Goal: Communication & Community: Answer question/provide support

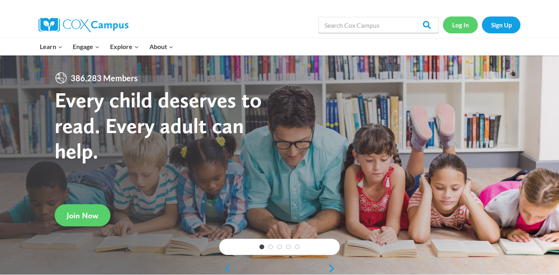
click at [464, 26] on link "Log In" at bounding box center [460, 24] width 35 height 16
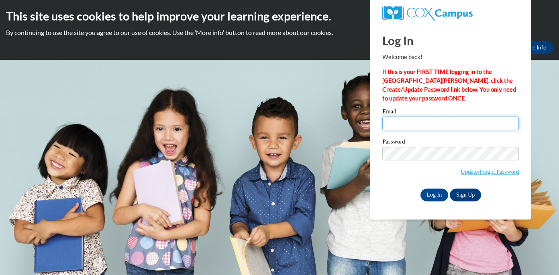
type input "cmeyer@greenfield.k12.wi.us"
click at [416, 120] on input "cmeyer@greenfield.k12.wi.us" at bounding box center [450, 124] width 137 height 14
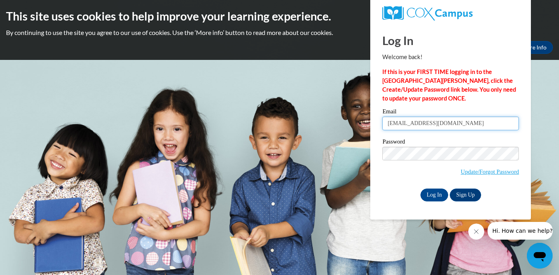
click at [470, 123] on input "cmeyer@greenfield.k12.wi.us" at bounding box center [450, 124] width 137 height 14
click at [286, 216] on body "This site uses cookies to help improve your learning experience. By continuing …" at bounding box center [279, 137] width 559 height 275
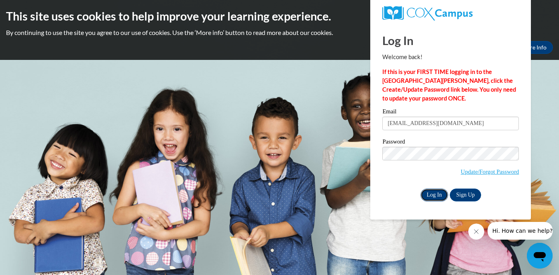
click at [436, 195] on input "Log In" at bounding box center [435, 194] width 28 height 13
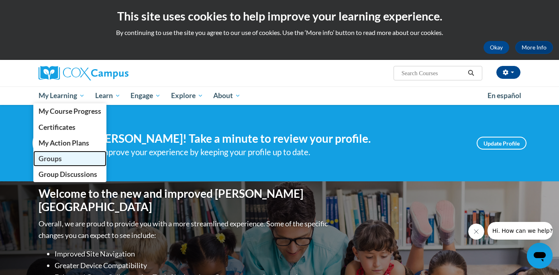
click at [57, 153] on link "Groups" at bounding box center [69, 159] width 73 height 16
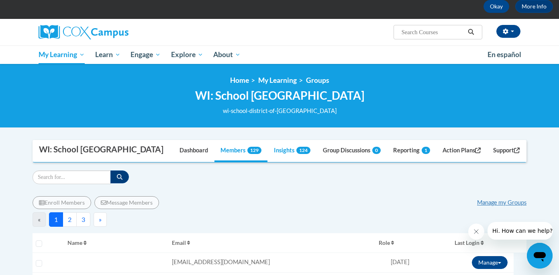
scroll to position [44, 0]
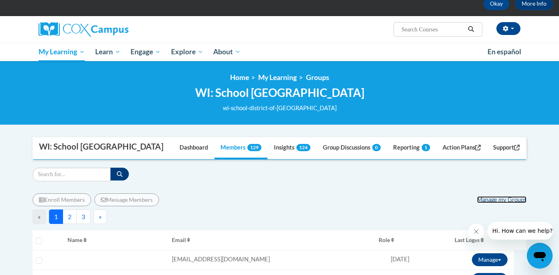
click at [489, 199] on link "Manage my Groups" at bounding box center [501, 199] width 49 height 7
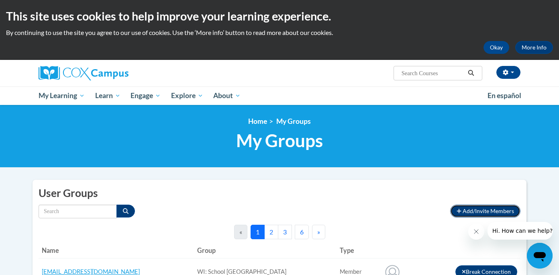
click at [470, 211] on span "Add/Invite Members" at bounding box center [488, 210] width 51 height 7
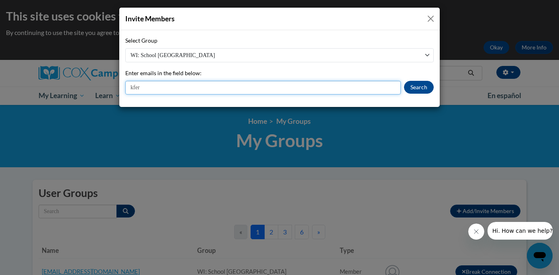
type input "kfergusen@greenfield.k12.wi.us"
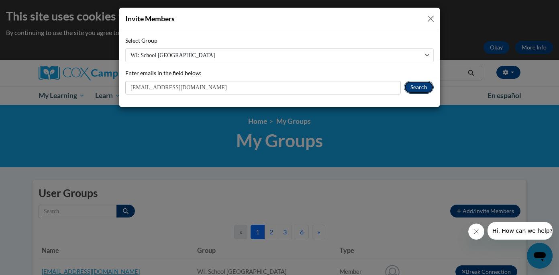
click at [413, 91] on button "Search" at bounding box center [419, 87] width 30 height 13
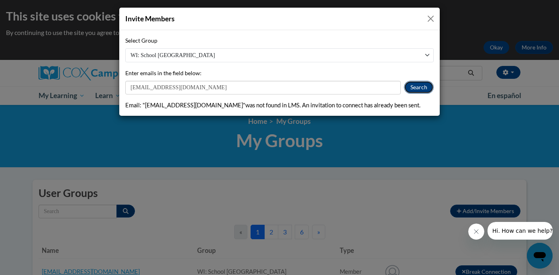
click at [423, 87] on button "Search" at bounding box center [419, 87] width 30 height 13
click at [429, 17] on button "Close" at bounding box center [431, 19] width 10 height 10
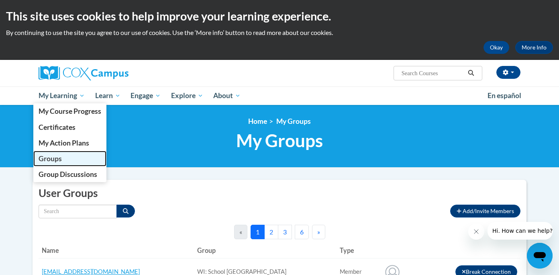
click at [63, 158] on link "Groups" at bounding box center [69, 159] width 73 height 16
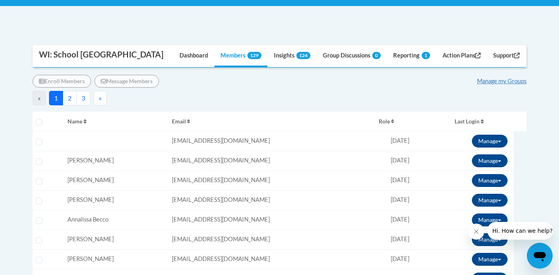
scroll to position [164, 0]
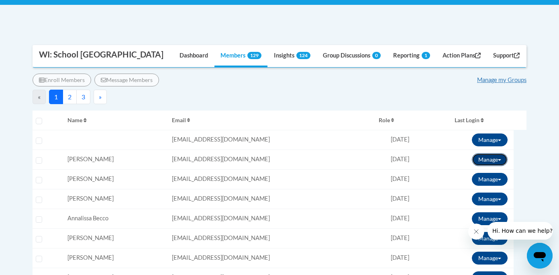
click at [488, 158] on button "Manage" at bounding box center [490, 159] width 36 height 13
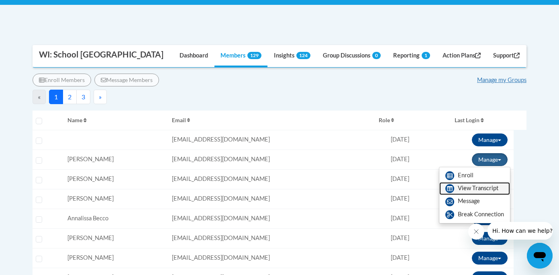
click at [474, 190] on link "View Transcript" at bounding box center [475, 188] width 71 height 13
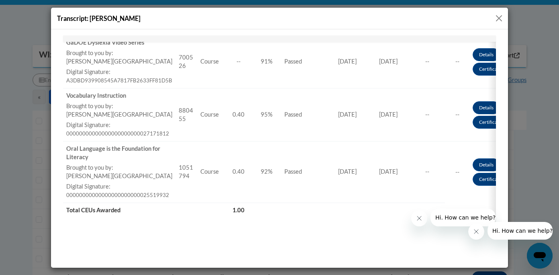
scroll to position [0, 0]
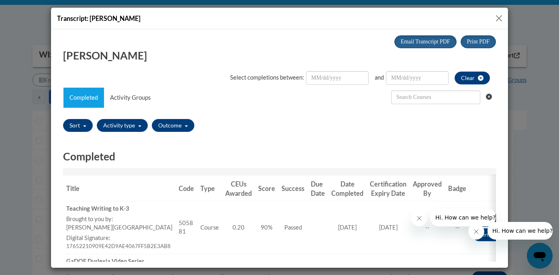
click at [500, 18] on button "Close" at bounding box center [499, 18] width 10 height 10
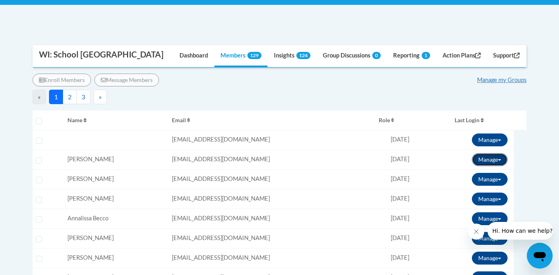
click at [485, 160] on button "Manage" at bounding box center [490, 159] width 36 height 13
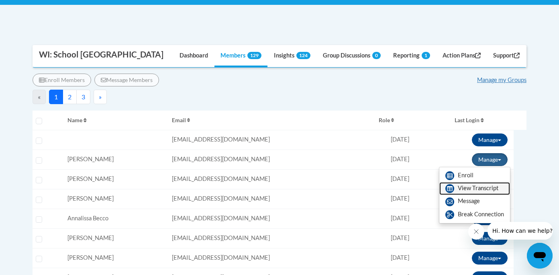
click at [470, 188] on link "View Transcript" at bounding box center [475, 188] width 71 height 13
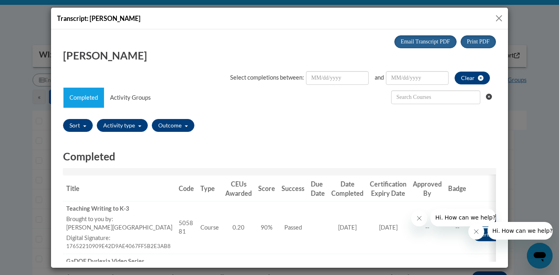
click at [498, 18] on button "Close" at bounding box center [499, 18] width 10 height 10
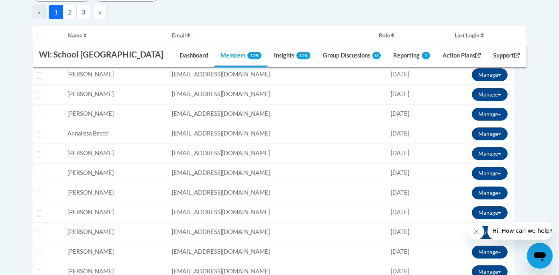
scroll to position [249, 0]
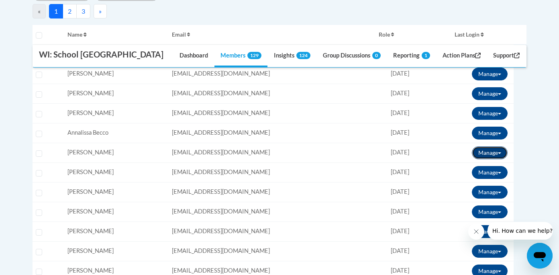
click at [486, 151] on button "Manage" at bounding box center [490, 152] width 36 height 13
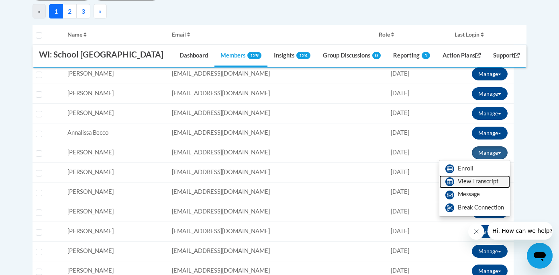
click at [468, 180] on link "View Transcript" at bounding box center [475, 181] width 71 height 13
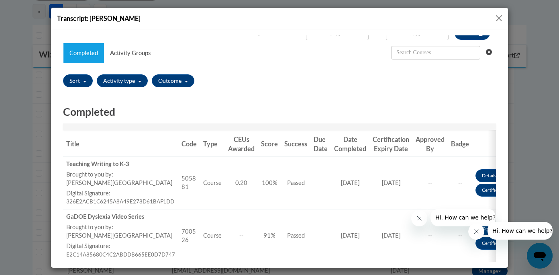
scroll to position [0, 0]
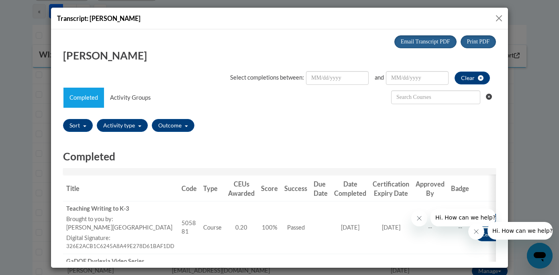
click at [501, 16] on button "Close" at bounding box center [499, 18] width 10 height 10
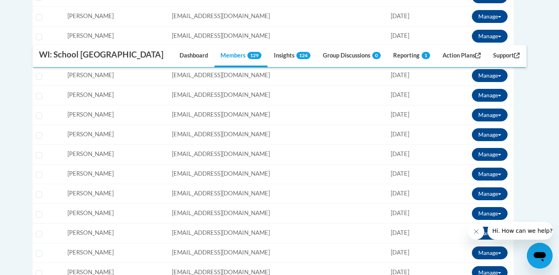
scroll to position [405, 0]
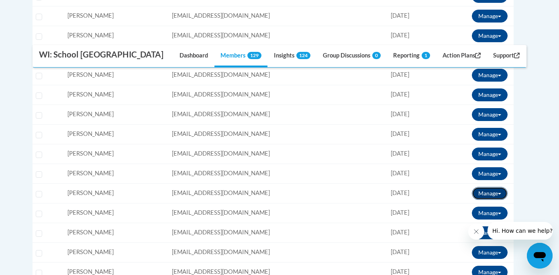
click at [487, 192] on button "Manage" at bounding box center [490, 193] width 36 height 13
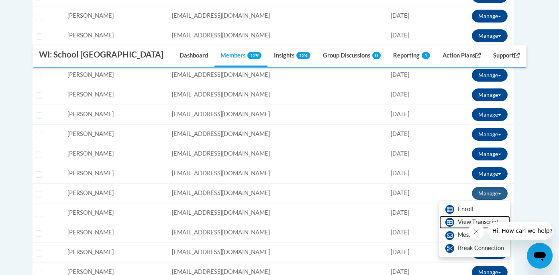
click at [468, 219] on link "View Transcript" at bounding box center [475, 222] width 71 height 13
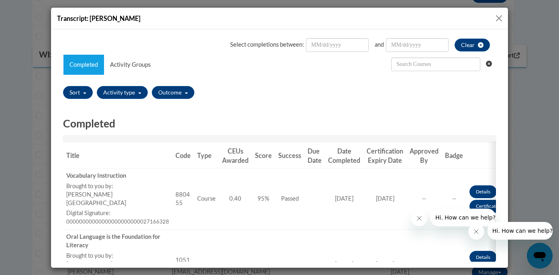
scroll to position [0, 0]
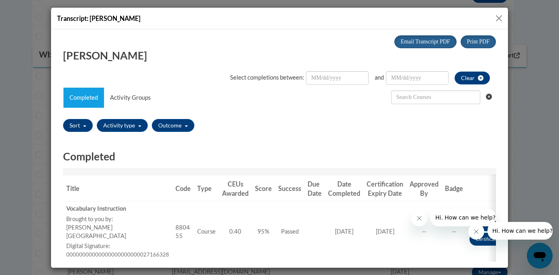
click at [497, 16] on button "Close" at bounding box center [499, 18] width 10 height 10
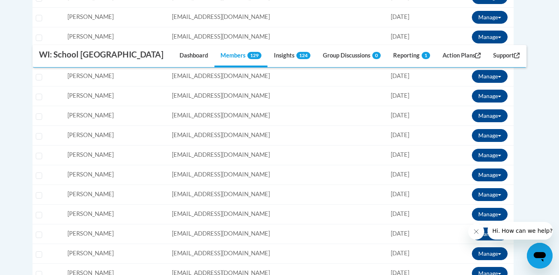
scroll to position [641, 0]
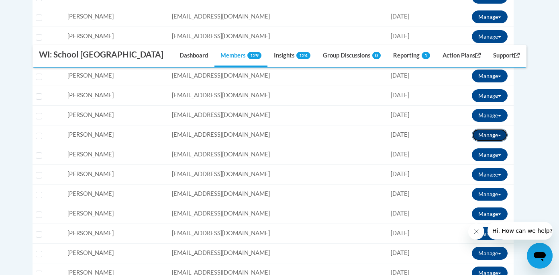
click at [487, 135] on button "Manage" at bounding box center [490, 135] width 36 height 13
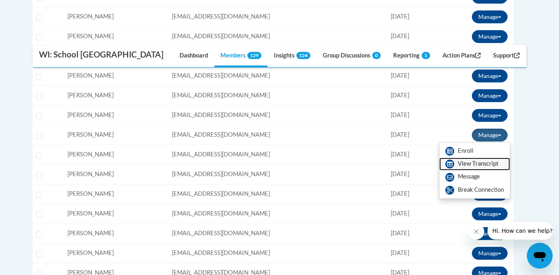
click at [467, 165] on link "View Transcript" at bounding box center [475, 163] width 71 height 13
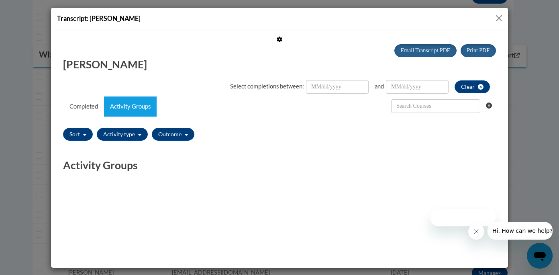
scroll to position [0, 0]
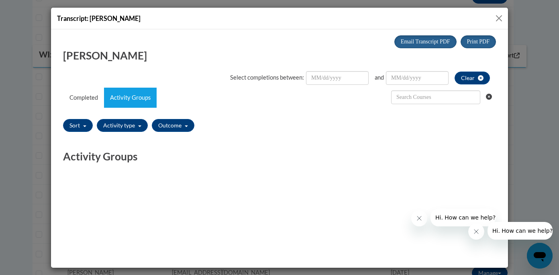
click at [499, 16] on button "Close" at bounding box center [499, 18] width 10 height 10
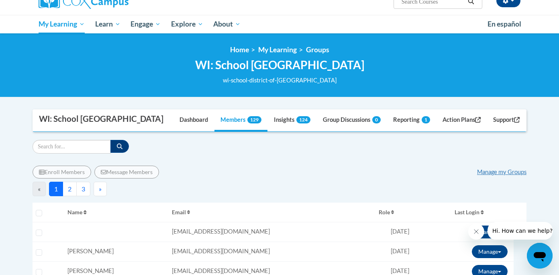
scroll to position [88, 0]
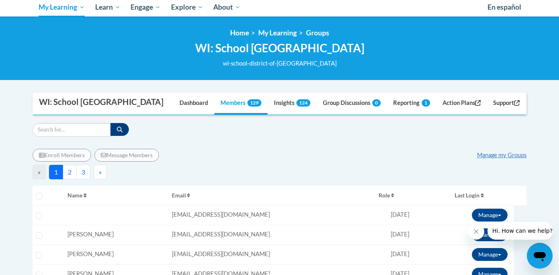
click at [73, 172] on button "2" at bounding box center [70, 172] width 14 height 14
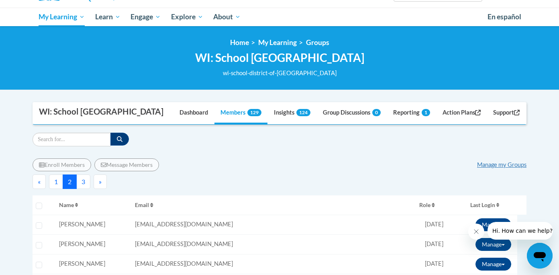
scroll to position [81, 0]
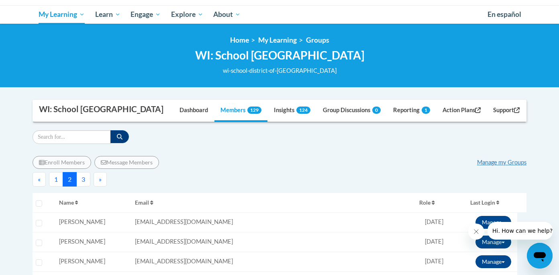
click at [83, 176] on button "3" at bounding box center [83, 179] width 14 height 14
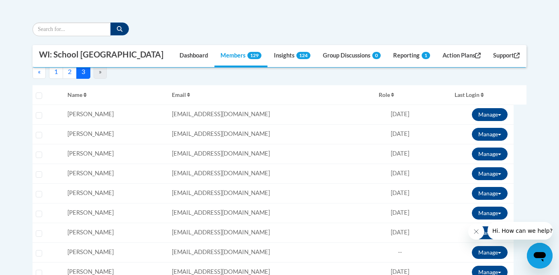
scroll to position [193, 0]
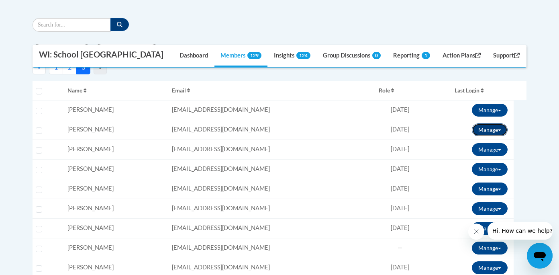
click at [491, 132] on button "Manage" at bounding box center [490, 129] width 36 height 13
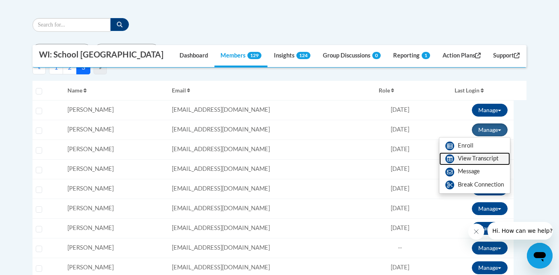
click at [461, 161] on link "View Transcript" at bounding box center [475, 158] width 71 height 13
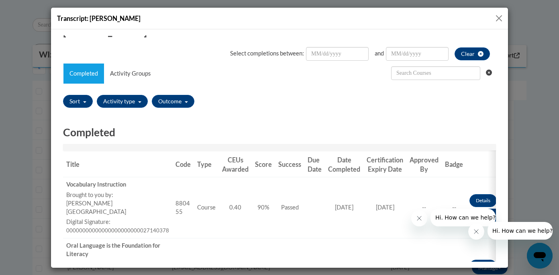
scroll to position [0, 0]
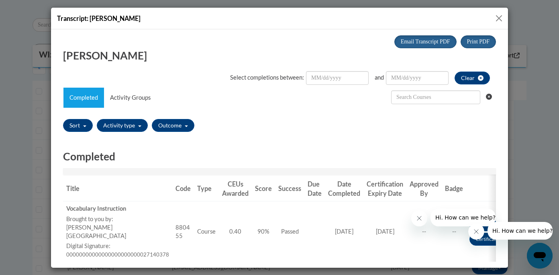
click at [498, 18] on button "Close" at bounding box center [499, 18] width 10 height 10
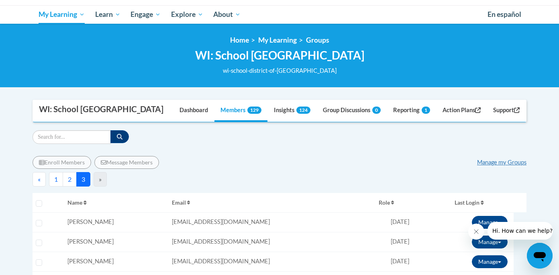
scroll to position [40, 0]
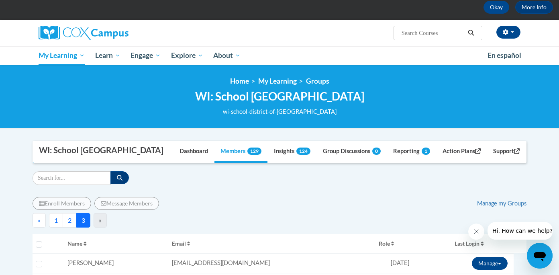
click at [72, 220] on button "2" at bounding box center [70, 220] width 14 height 14
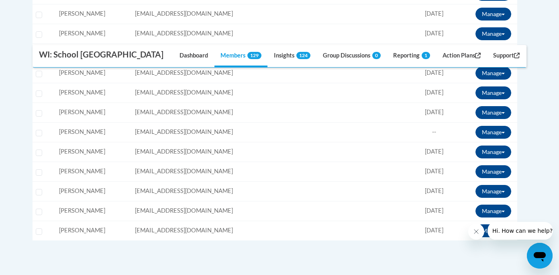
scroll to position [1039, 0]
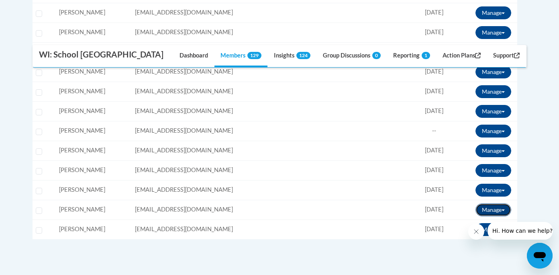
click at [482, 211] on button "Manage" at bounding box center [494, 209] width 36 height 13
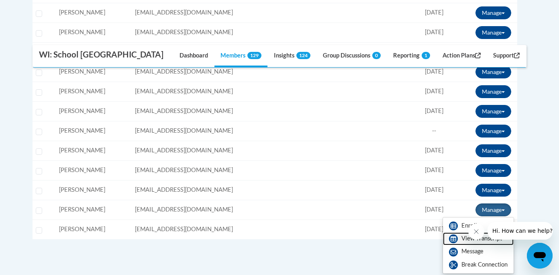
click at [463, 238] on link "View Transcript" at bounding box center [478, 238] width 71 height 13
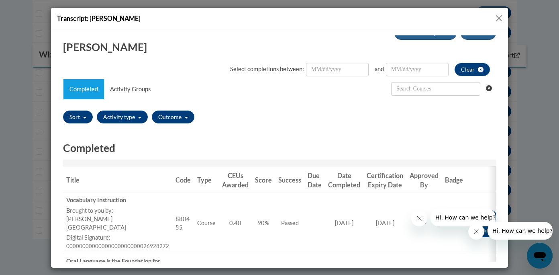
scroll to position [0, 0]
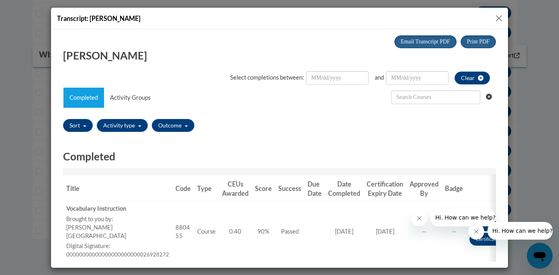
click at [499, 16] on button "Close" at bounding box center [499, 18] width 10 height 10
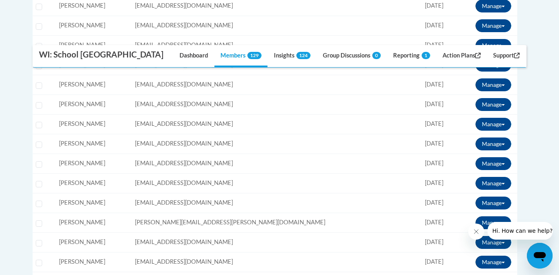
scroll to position [761, 0]
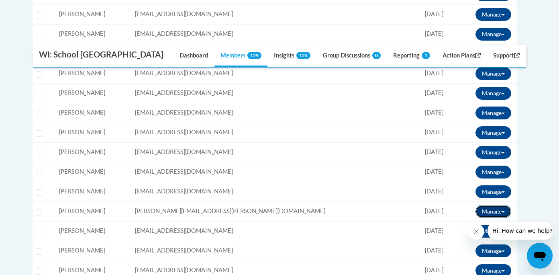
click at [481, 213] on button "Manage" at bounding box center [494, 211] width 36 height 13
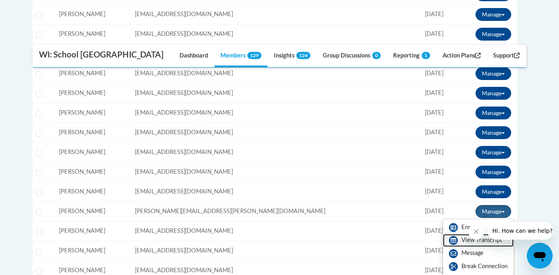
click at [460, 243] on link "View Transcript" at bounding box center [478, 240] width 71 height 13
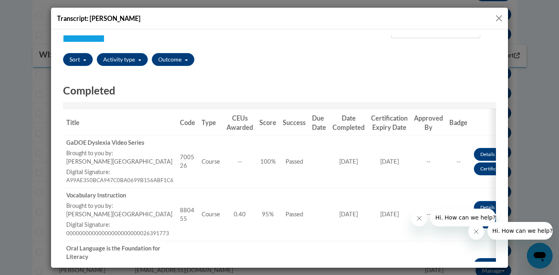
scroll to position [40, 0]
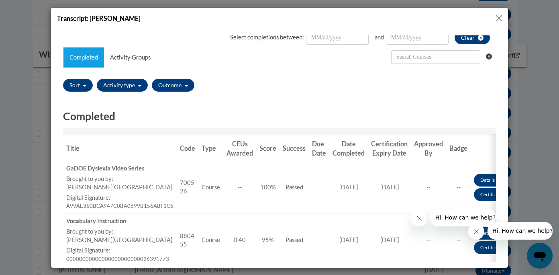
click at [498, 16] on button "Close" at bounding box center [499, 18] width 10 height 10
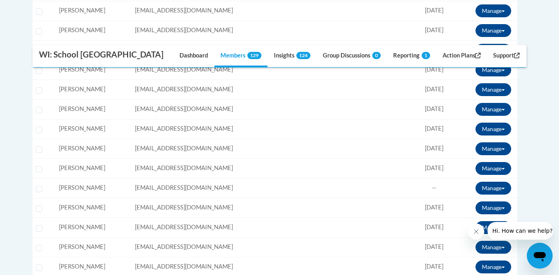
scroll to position [981, 0]
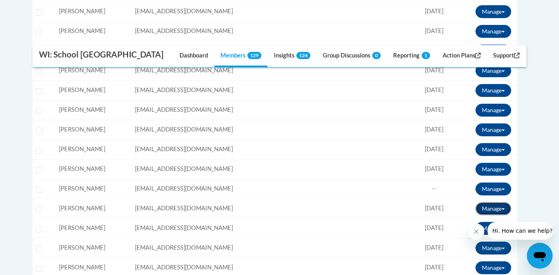
click at [490, 211] on button "Manage" at bounding box center [494, 208] width 36 height 13
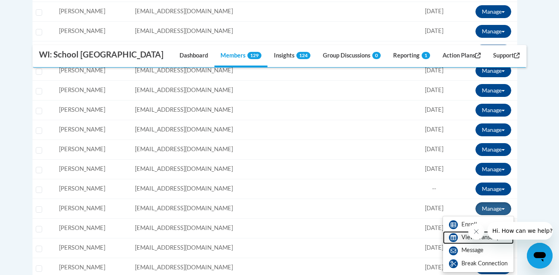
click at [461, 239] on link "View Transcript" at bounding box center [478, 237] width 71 height 13
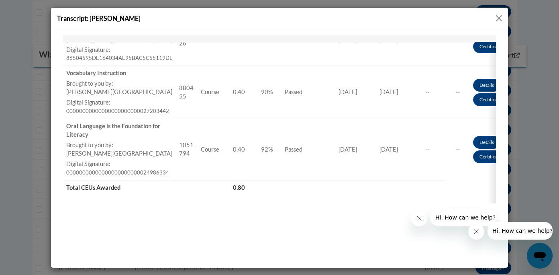
scroll to position [192, 0]
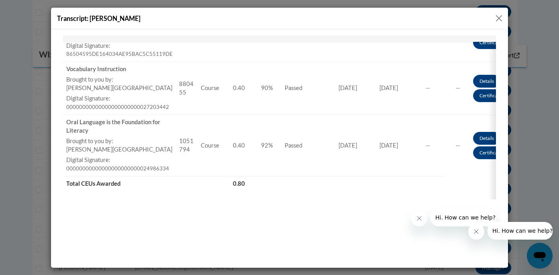
click at [498, 18] on button "Close" at bounding box center [499, 18] width 10 height 10
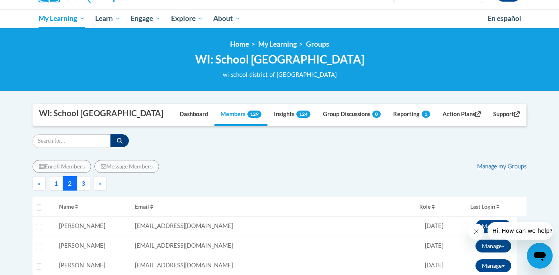
scroll to position [80, 0]
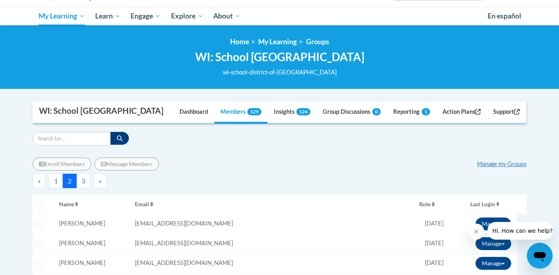
click at [55, 181] on button "1" at bounding box center [56, 181] width 14 height 14
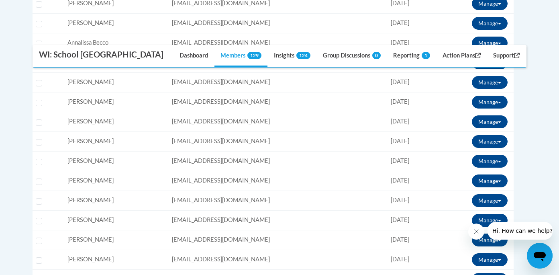
scroll to position [340, 0]
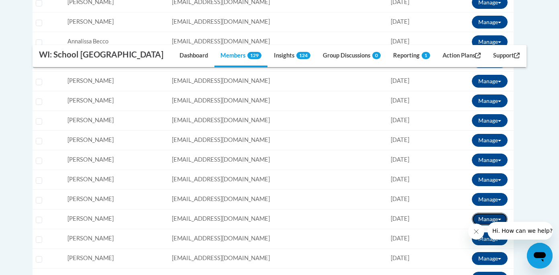
click at [481, 215] on button "Manage" at bounding box center [490, 219] width 36 height 13
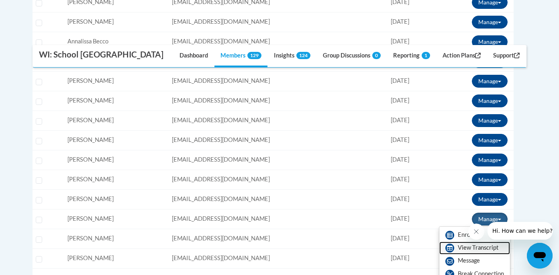
click at [466, 246] on link "View Transcript" at bounding box center [475, 247] width 71 height 13
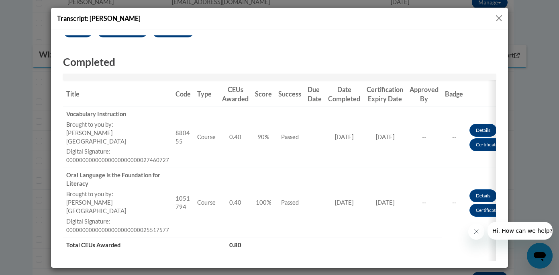
scroll to position [0, 0]
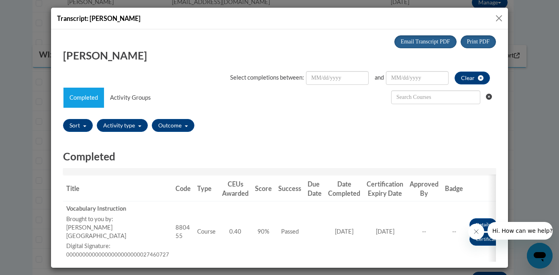
click at [498, 16] on button "Close" at bounding box center [499, 18] width 10 height 10
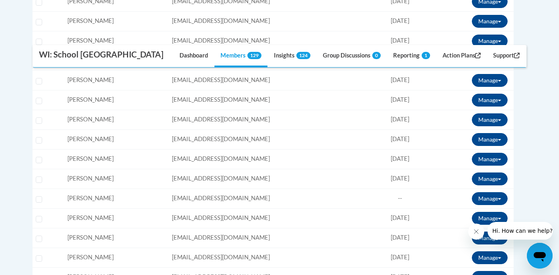
scroll to position [792, 0]
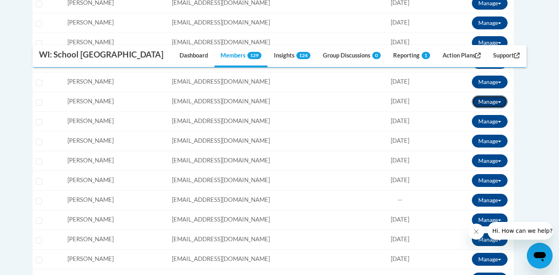
click at [487, 101] on button "Manage" at bounding box center [490, 101] width 36 height 13
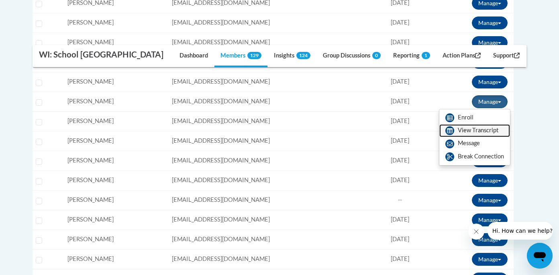
click at [475, 133] on link "View Transcript" at bounding box center [475, 130] width 71 height 13
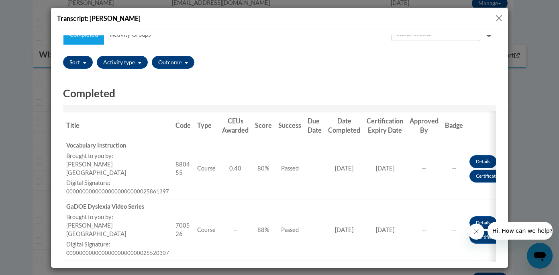
scroll to position [16, 0]
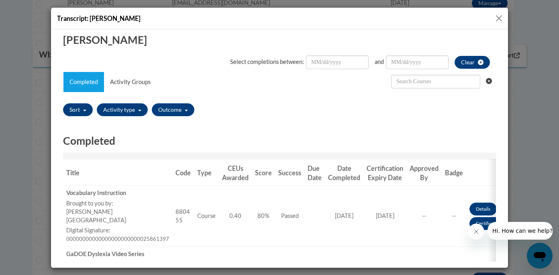
click at [500, 17] on button "Close" at bounding box center [499, 18] width 10 height 10
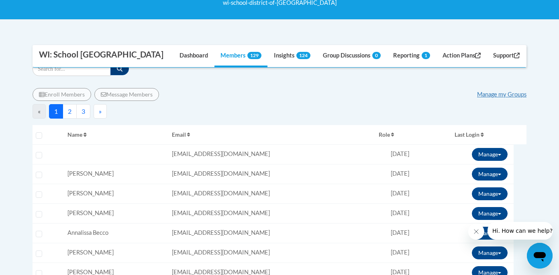
scroll to position [113, 0]
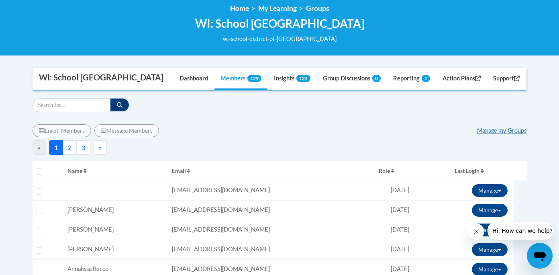
click at [72, 148] on button "2" at bounding box center [70, 147] width 14 height 14
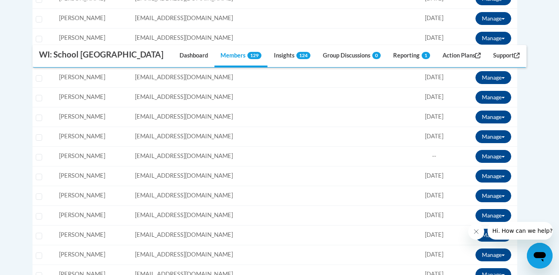
scroll to position [325, 0]
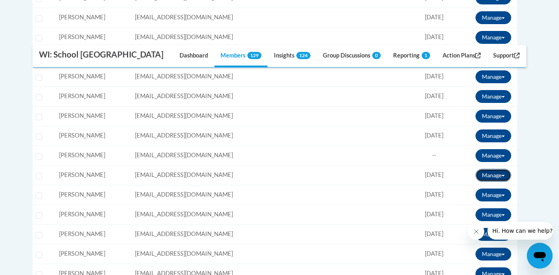
click at [483, 174] on button "Manage" at bounding box center [494, 175] width 36 height 13
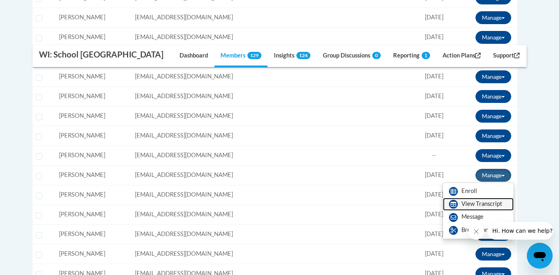
click at [465, 204] on link "View Transcript" at bounding box center [478, 204] width 71 height 13
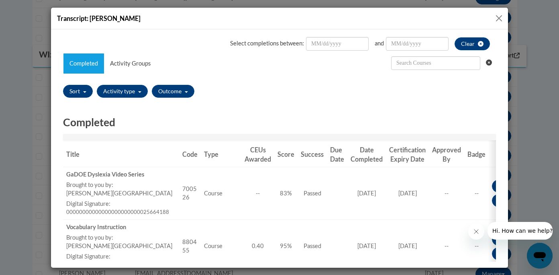
scroll to position [20, 0]
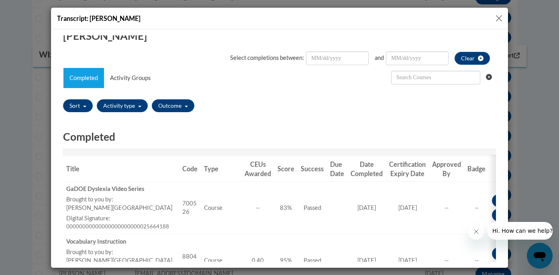
click at [497, 18] on button "Close" at bounding box center [499, 18] width 10 height 10
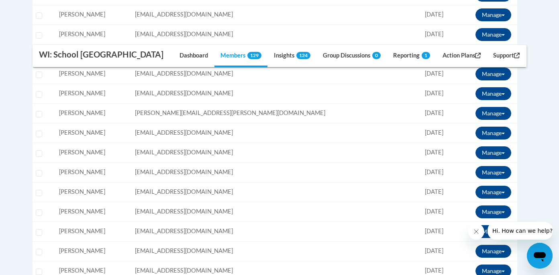
scroll to position [548, 0]
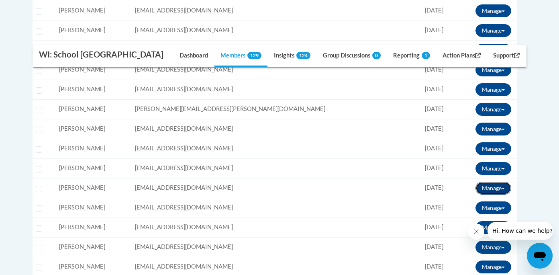
click at [493, 188] on button "Manage" at bounding box center [494, 188] width 36 height 13
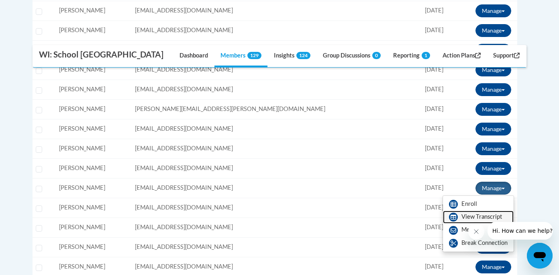
click at [470, 215] on link "View Transcript" at bounding box center [478, 217] width 71 height 13
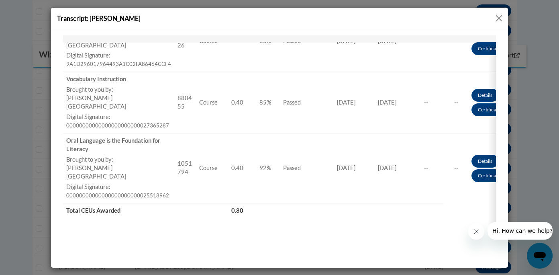
scroll to position [192, 0]
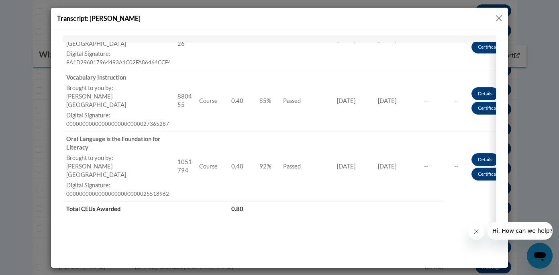
click at [500, 18] on button "Close" at bounding box center [499, 18] width 10 height 10
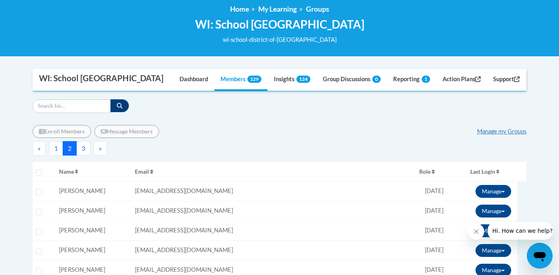
scroll to position [110, 0]
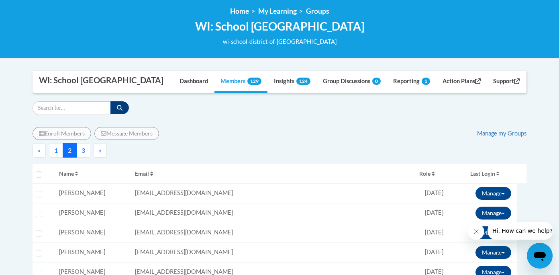
click at [85, 148] on button "3" at bounding box center [83, 150] width 14 height 14
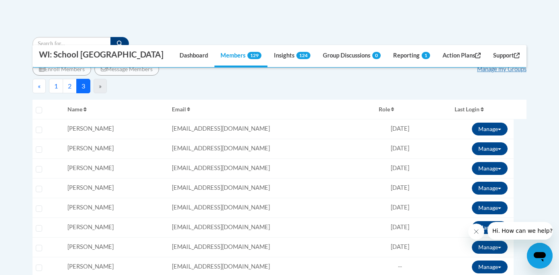
scroll to position [176, 0]
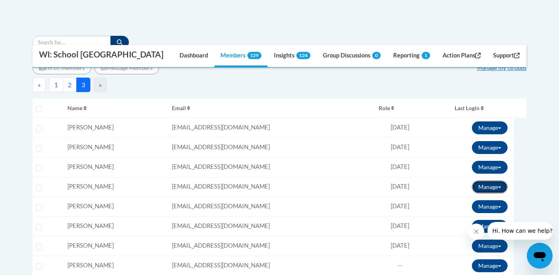
click at [479, 186] on button "Manage" at bounding box center [490, 186] width 36 height 13
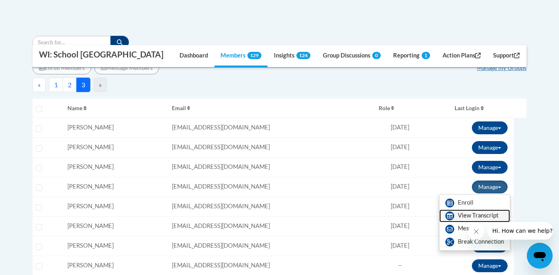
click at [477, 215] on link "View Transcript" at bounding box center [475, 215] width 71 height 13
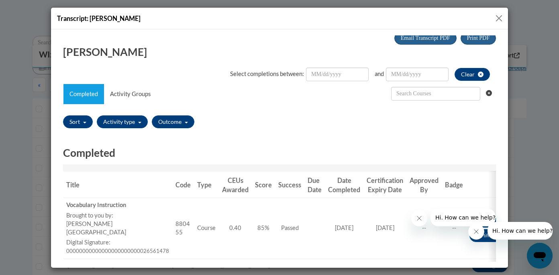
scroll to position [0, 0]
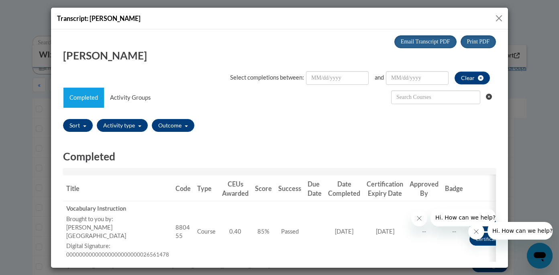
click at [500, 15] on button "Close" at bounding box center [499, 18] width 10 height 10
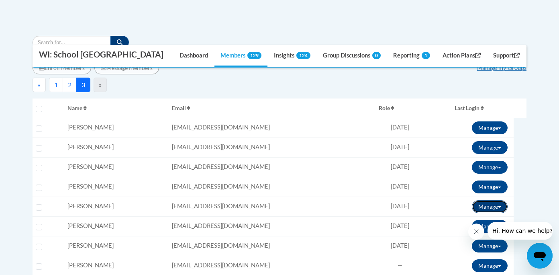
click at [481, 205] on button "Manage" at bounding box center [490, 206] width 36 height 13
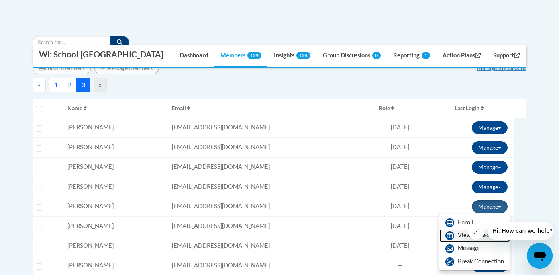
click at [464, 233] on link "View Transcript" at bounding box center [475, 235] width 71 height 13
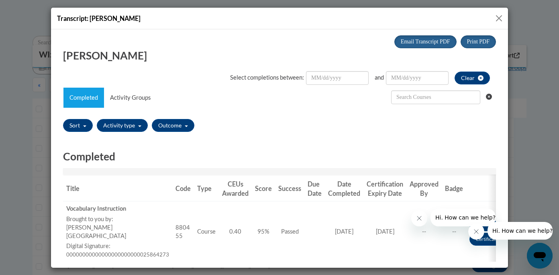
click at [497, 19] on button "Close" at bounding box center [499, 18] width 10 height 10
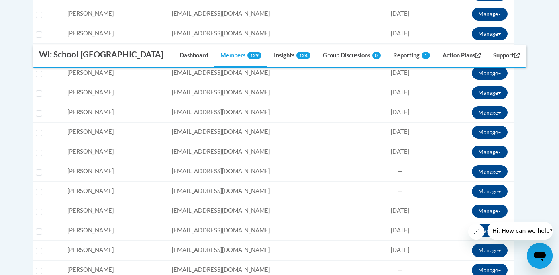
scroll to position [468, 0]
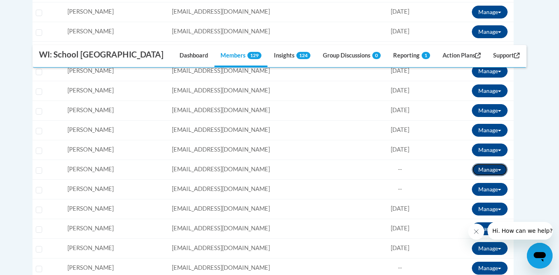
click at [488, 171] on button "Manage" at bounding box center [490, 169] width 36 height 13
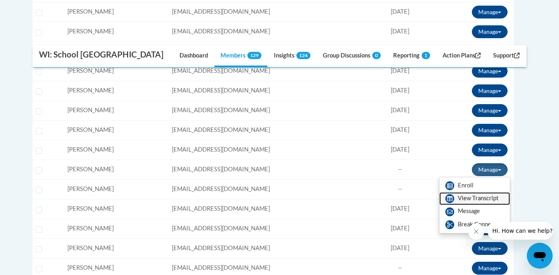
click at [463, 199] on link "View Transcript" at bounding box center [475, 198] width 71 height 13
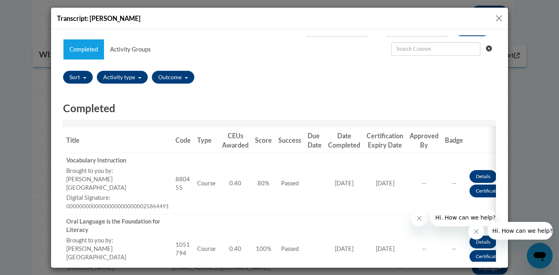
scroll to position [0, 0]
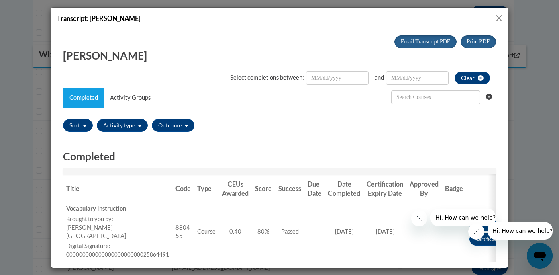
click at [497, 20] on button "Close" at bounding box center [499, 18] width 10 height 10
